Goal: Information Seeking & Learning: Learn about a topic

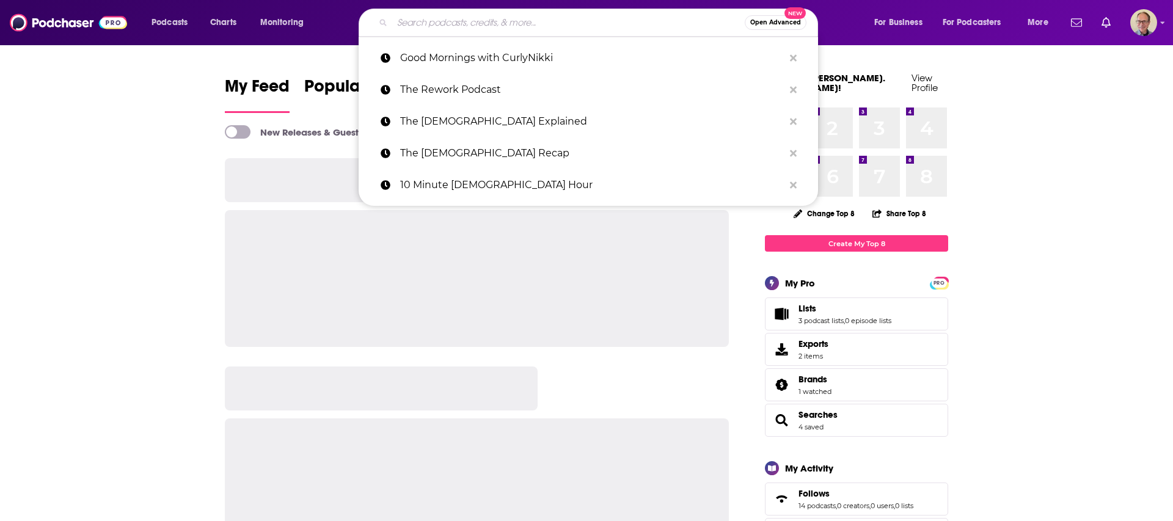
click at [448, 22] on input "Search podcasts, credits, & more..." at bounding box center [568, 23] width 352 height 20
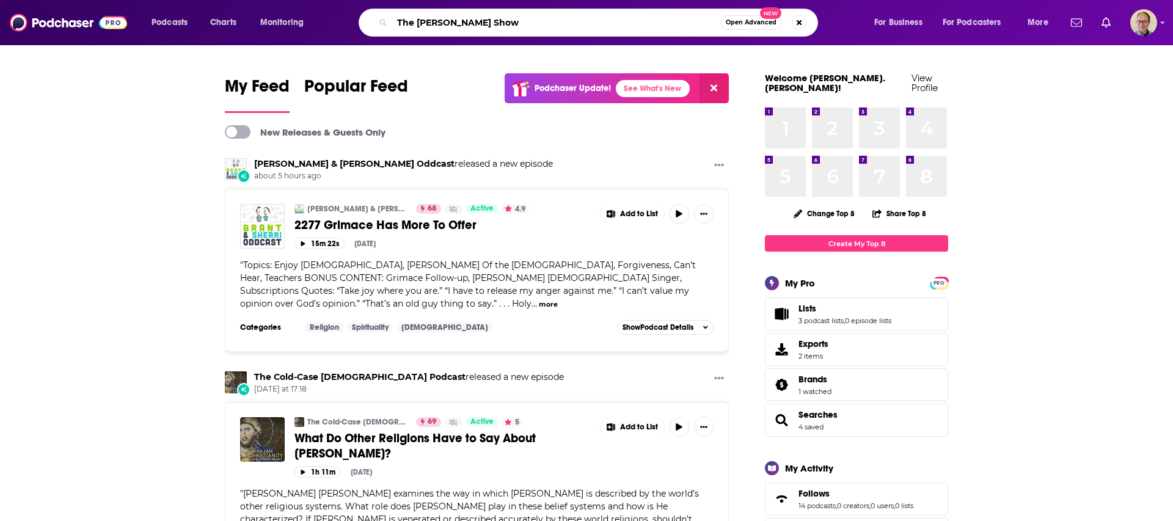
type input "The Scott Jennings Show"
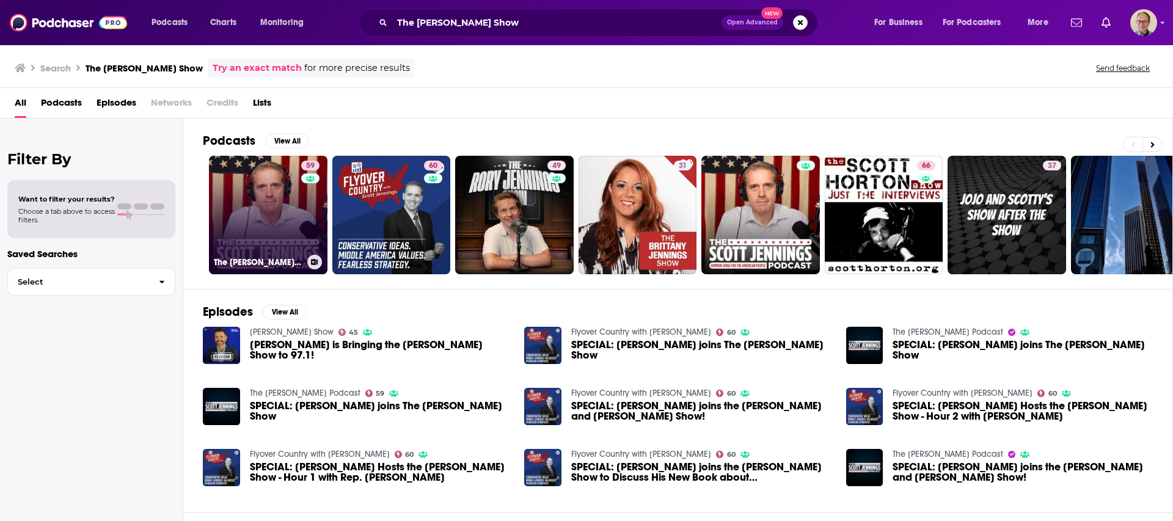
click at [264, 209] on link "59 The Scott Jennings Podcast" at bounding box center [268, 215] width 118 height 118
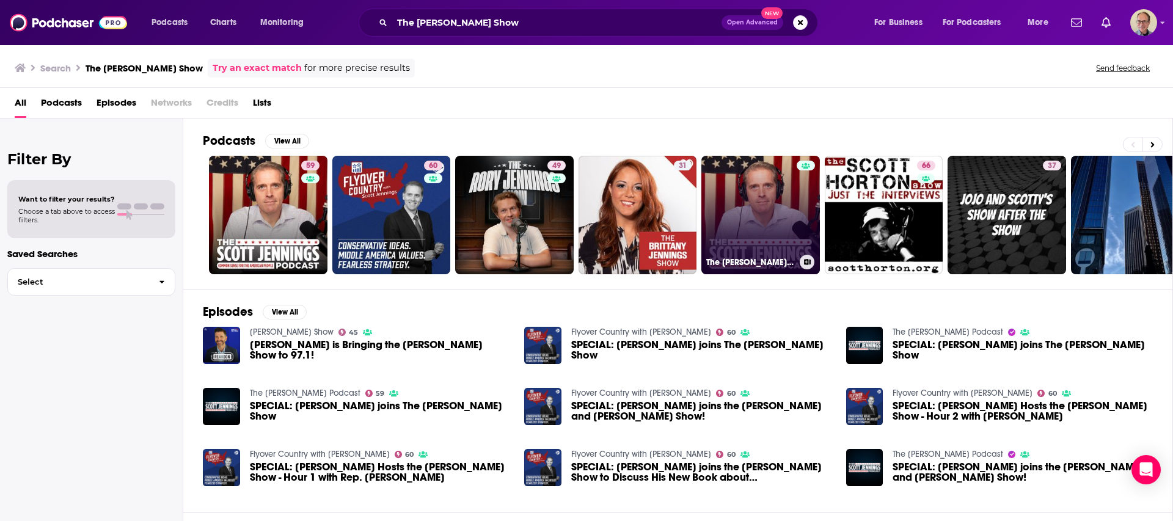
click at [771, 195] on link "The Scott Jennings Podcast" at bounding box center [760, 215] width 118 height 118
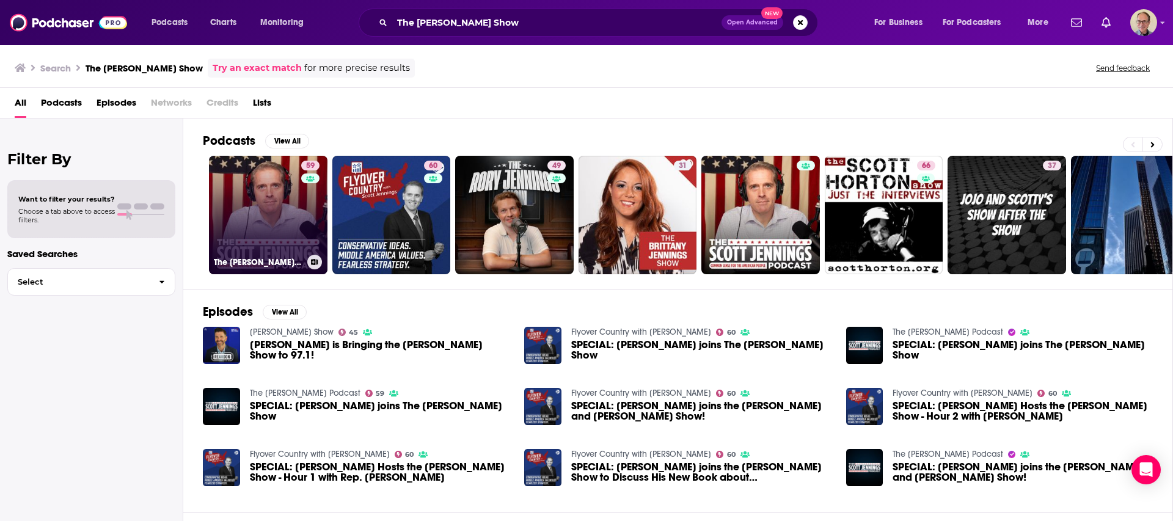
click at [253, 195] on link "59 The Scott Jennings Podcast" at bounding box center [268, 215] width 118 height 118
